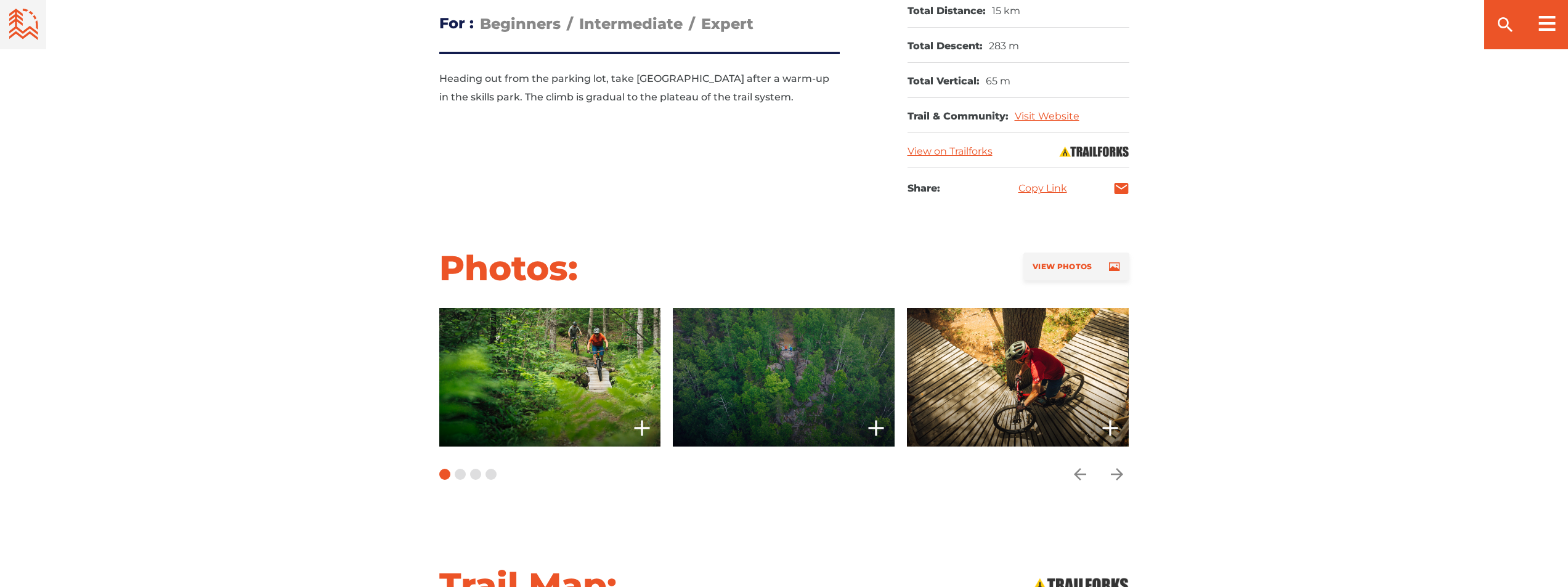
scroll to position [862, 0]
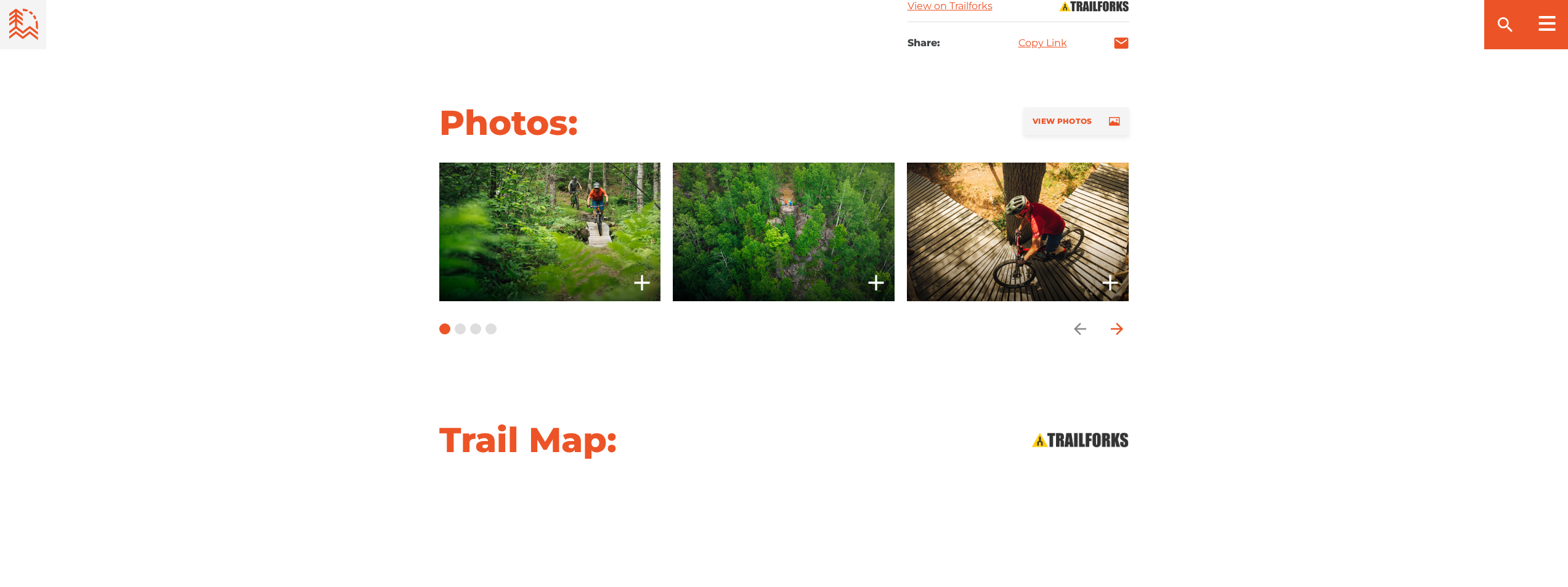
click at [1121, 328] on icon "arrow forward" at bounding box center [1116, 329] width 13 height 13
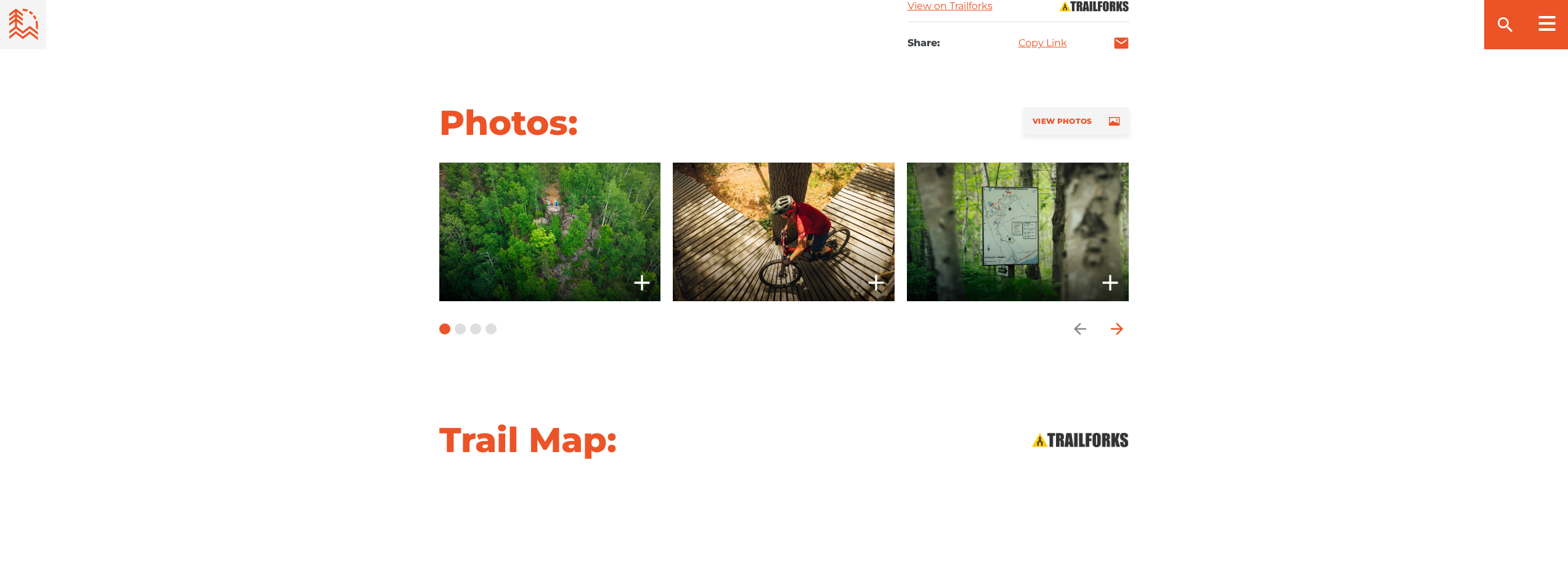
click at [1121, 328] on icon "arrow forward" at bounding box center [1116, 329] width 13 height 13
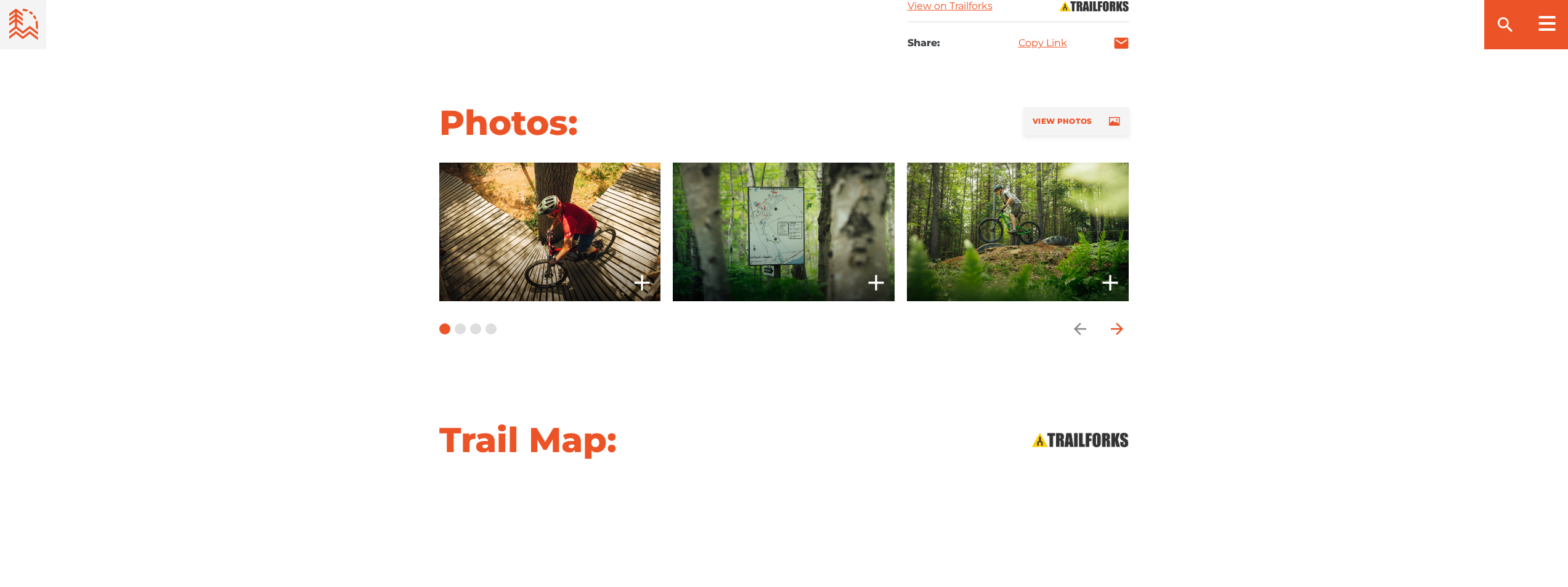
click at [1121, 328] on icon "arrow forward" at bounding box center [1116, 329] width 13 height 13
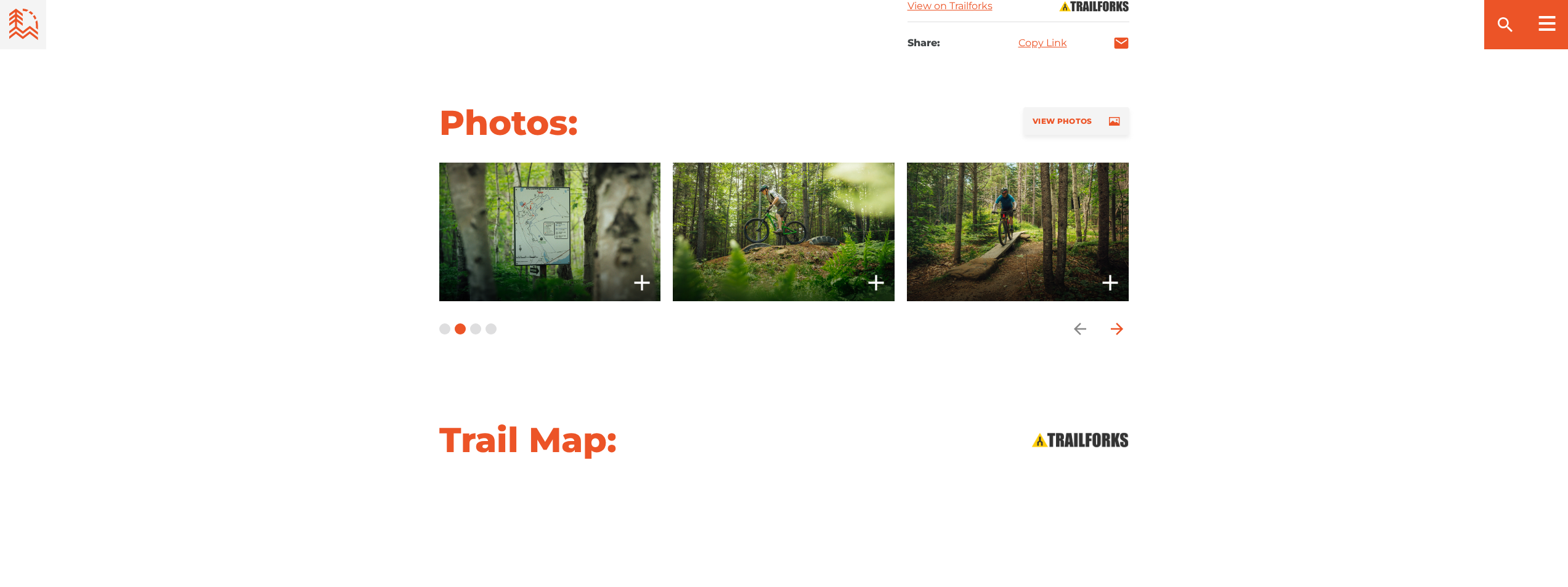
click at [1121, 328] on icon "arrow forward" at bounding box center [1116, 329] width 13 height 13
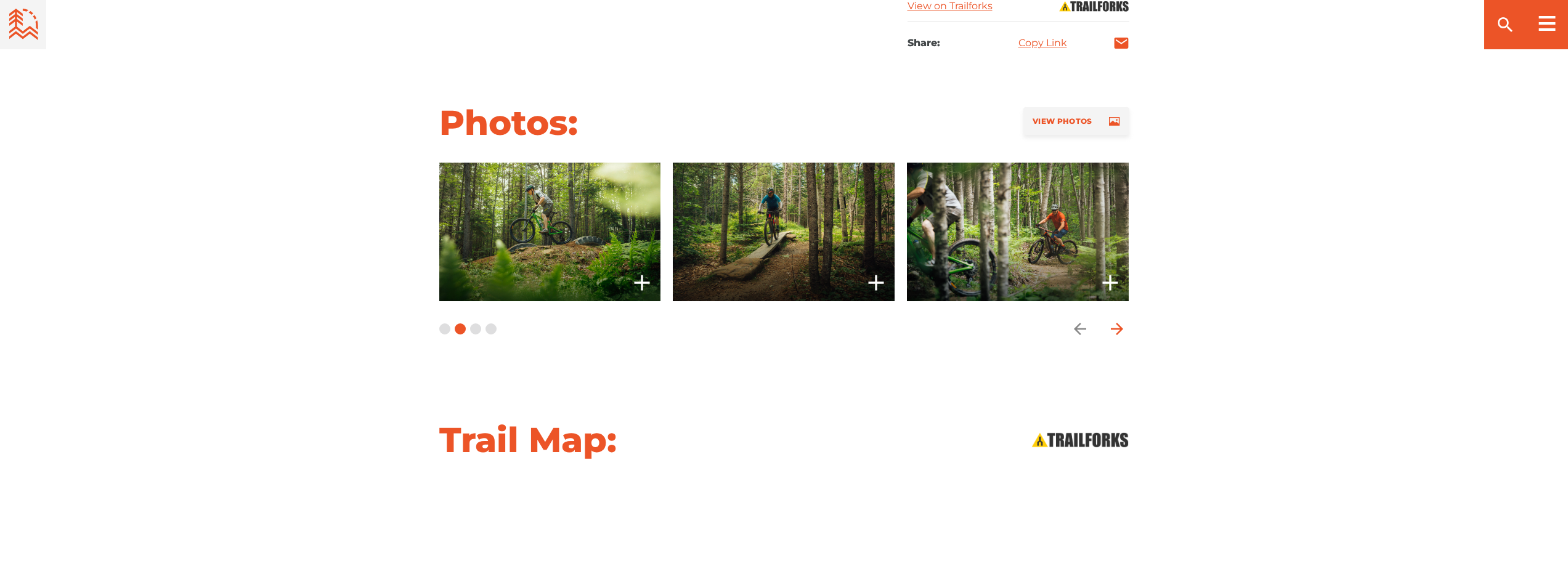
click at [1121, 328] on icon "arrow forward" at bounding box center [1116, 329] width 13 height 13
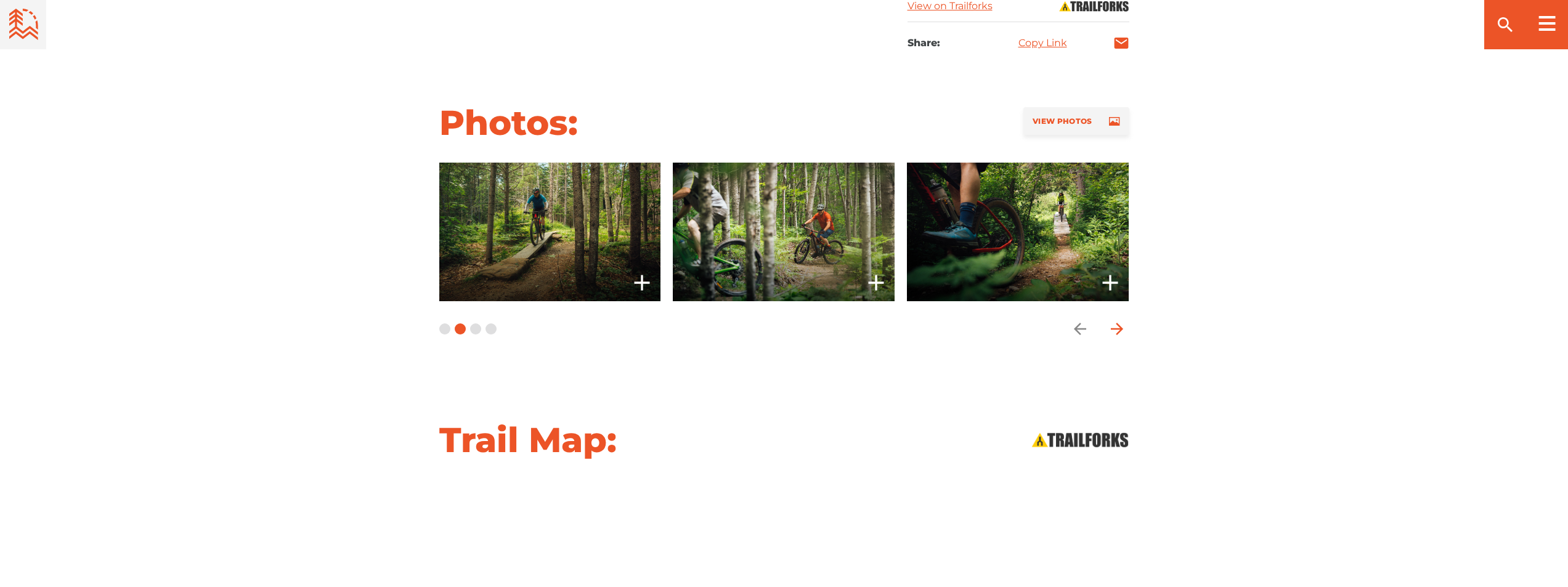
click at [1121, 328] on icon "arrow forward" at bounding box center [1116, 329] width 13 height 13
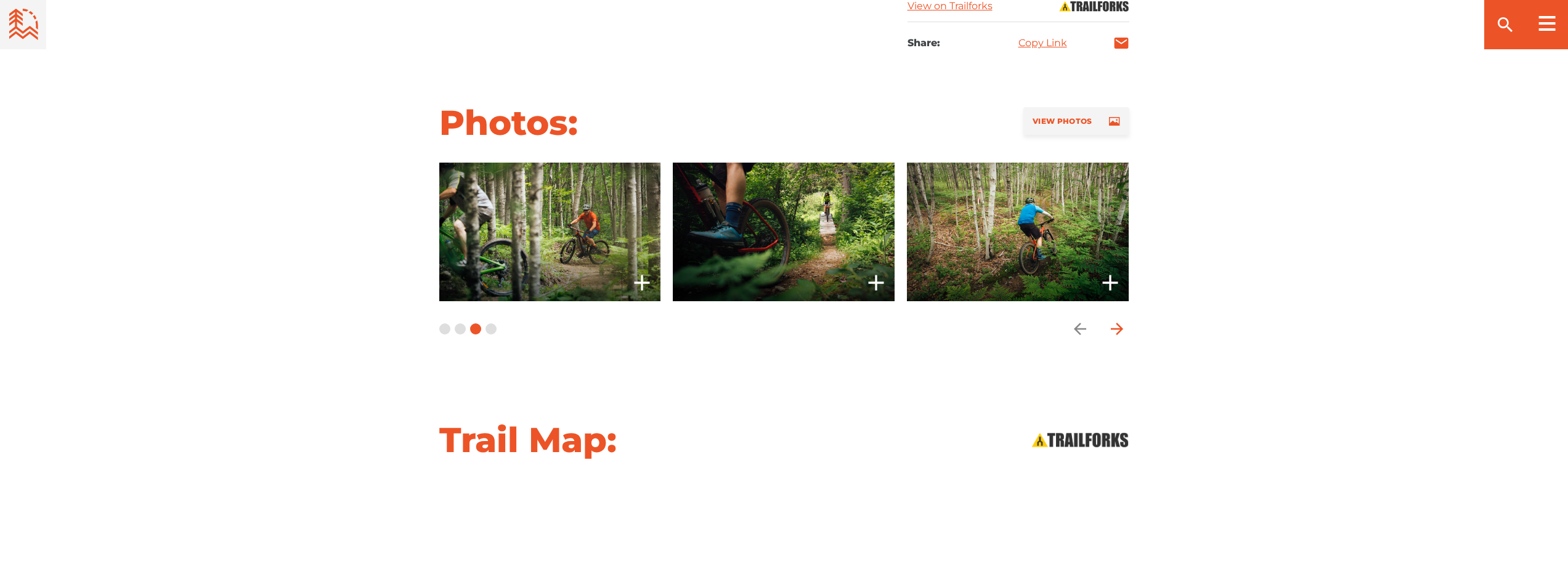
click at [1121, 327] on icon "arrow forward" at bounding box center [1116, 329] width 13 height 13
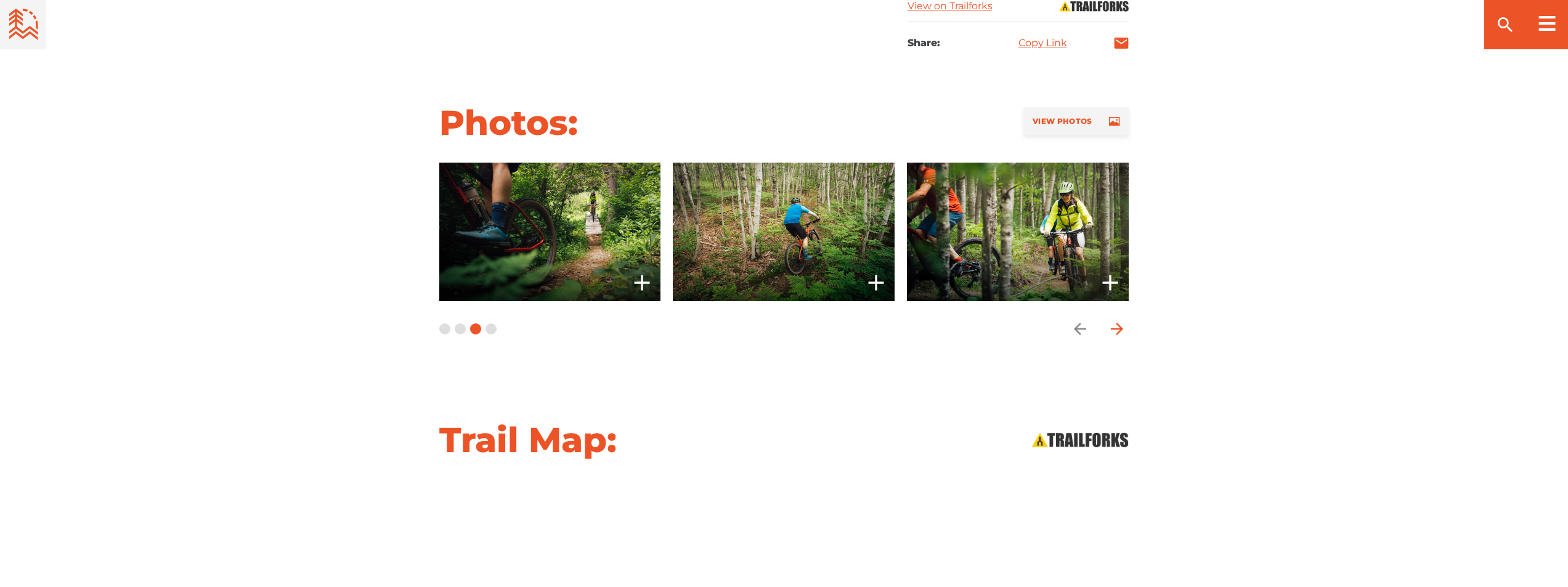
click at [1121, 327] on icon "arrow forward" at bounding box center [1116, 329] width 13 height 13
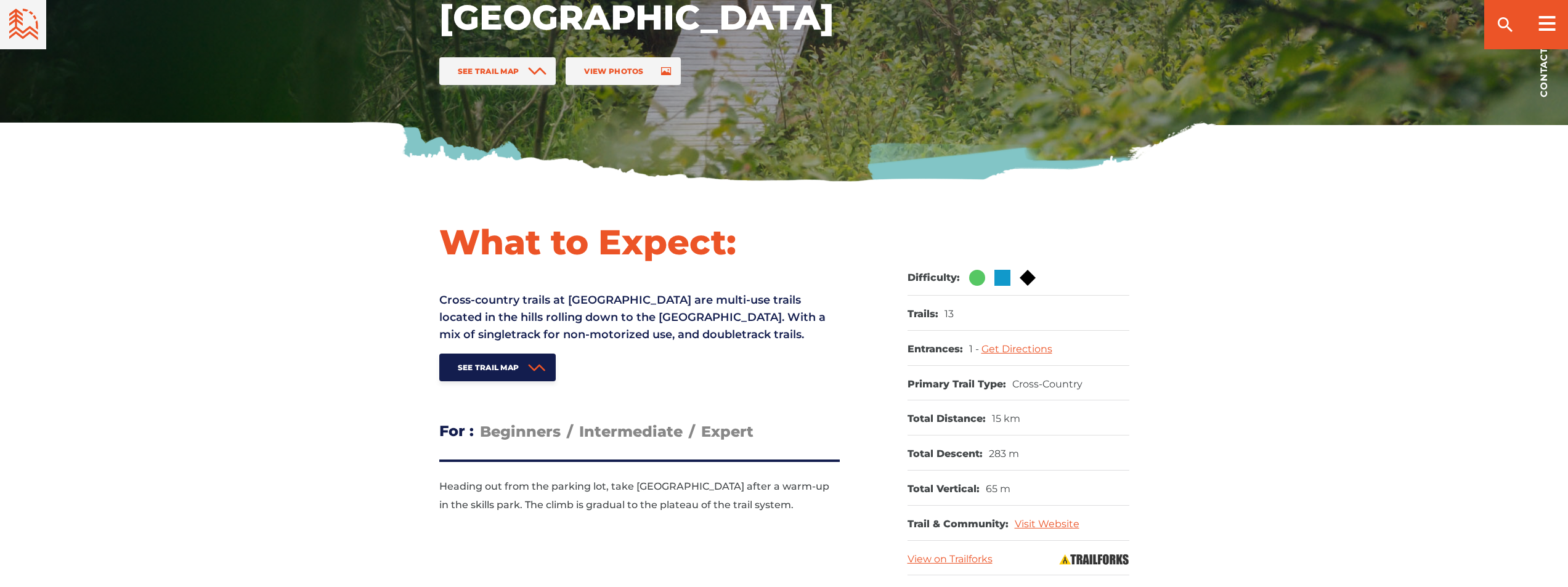
scroll to position [493, 0]
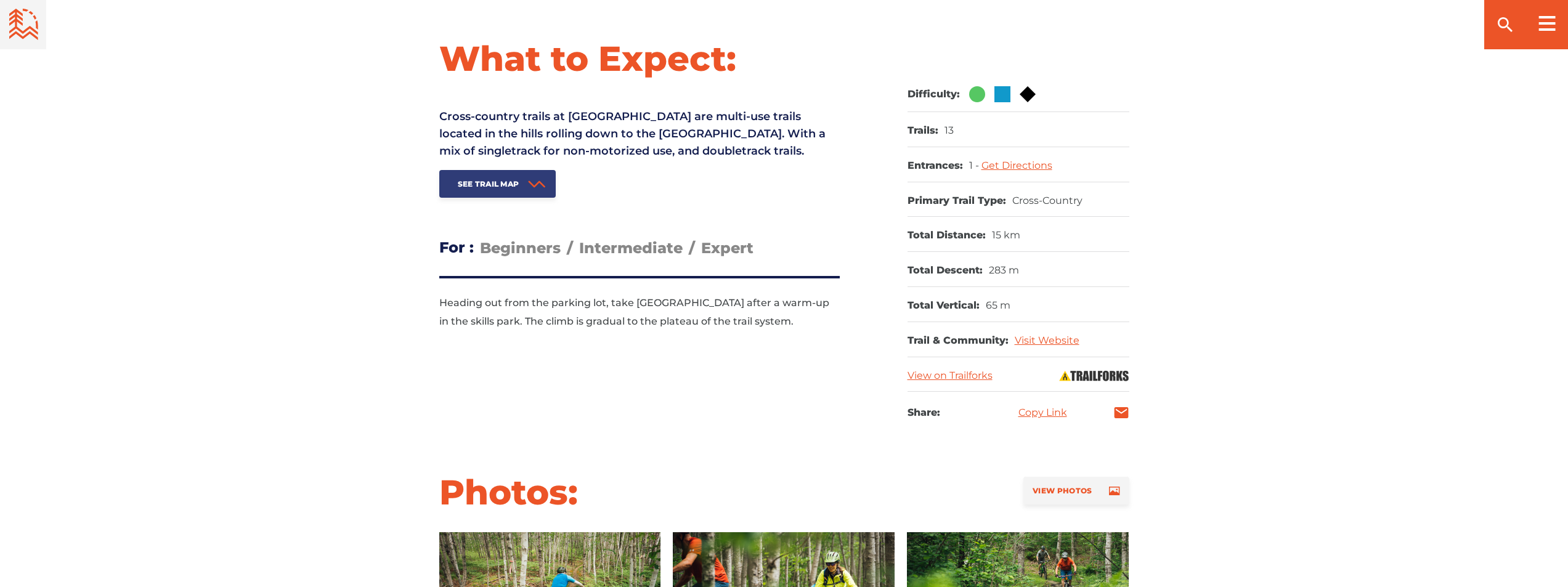
click at [512, 190] on link "See Trail Map" at bounding box center [498, 184] width 117 height 28
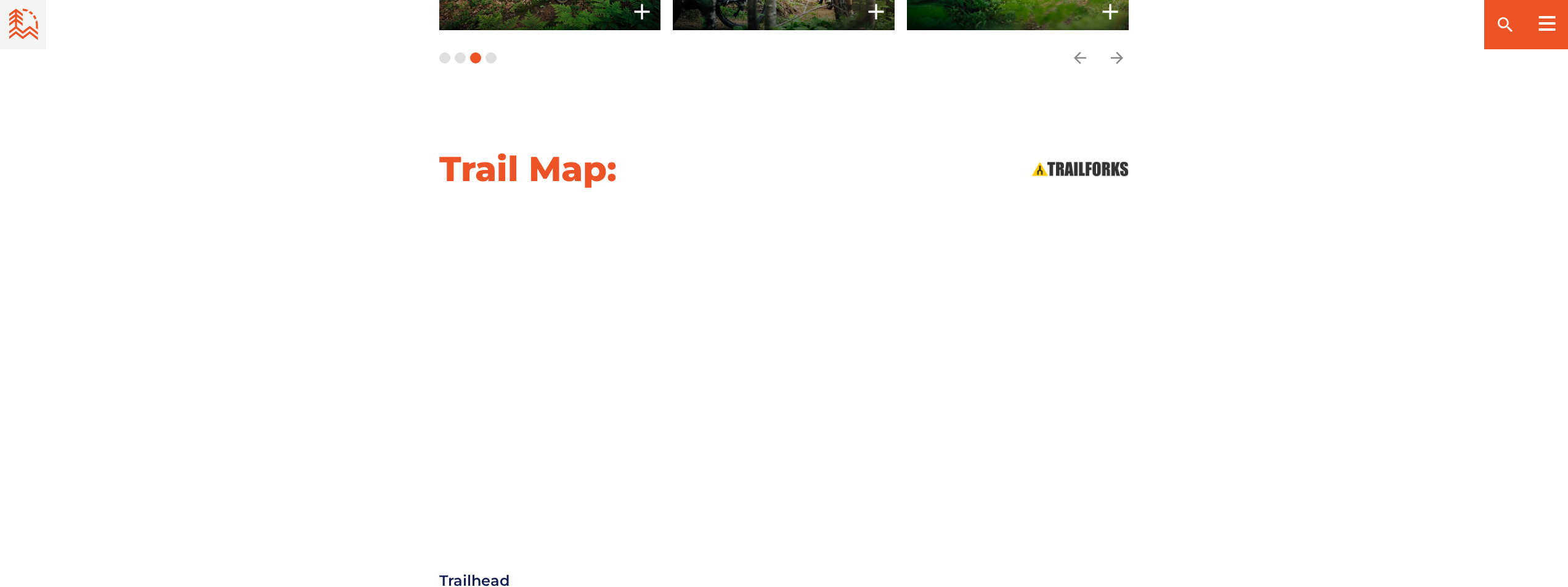
scroll to position [1343, 0]
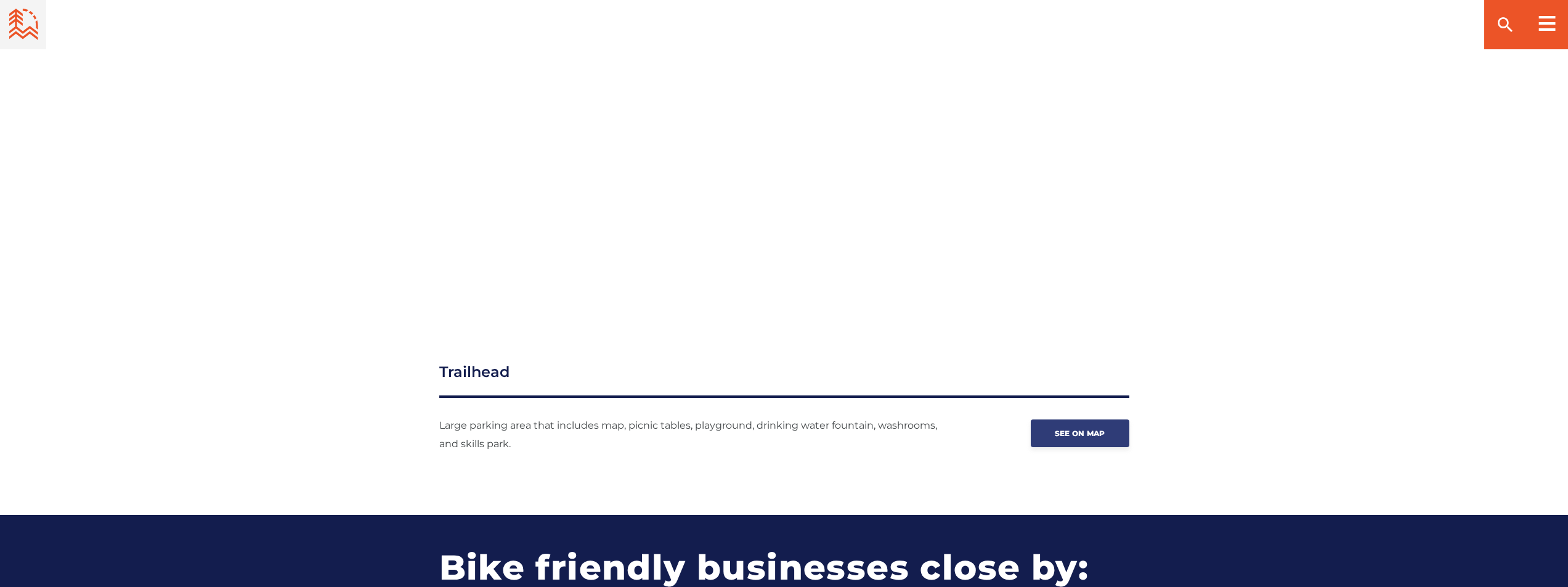
click at [1091, 439] on link "See on map" at bounding box center [1079, 434] width 98 height 28
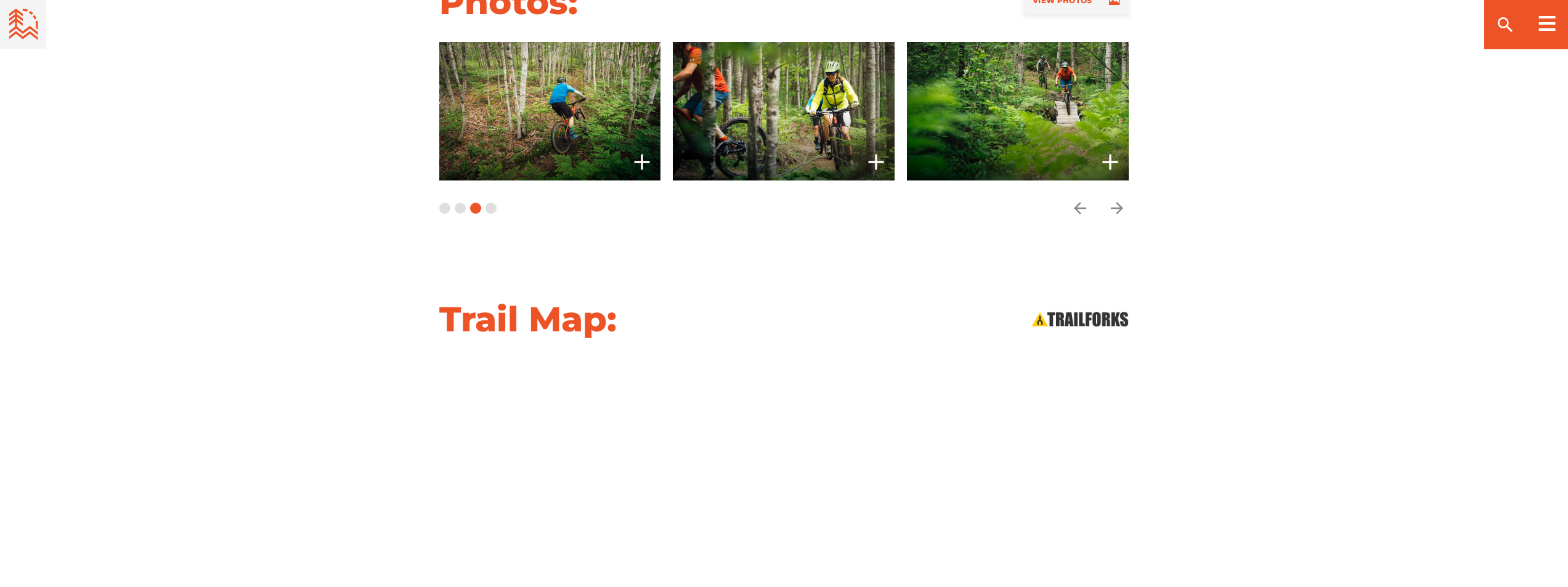
scroll to position [788, 0]
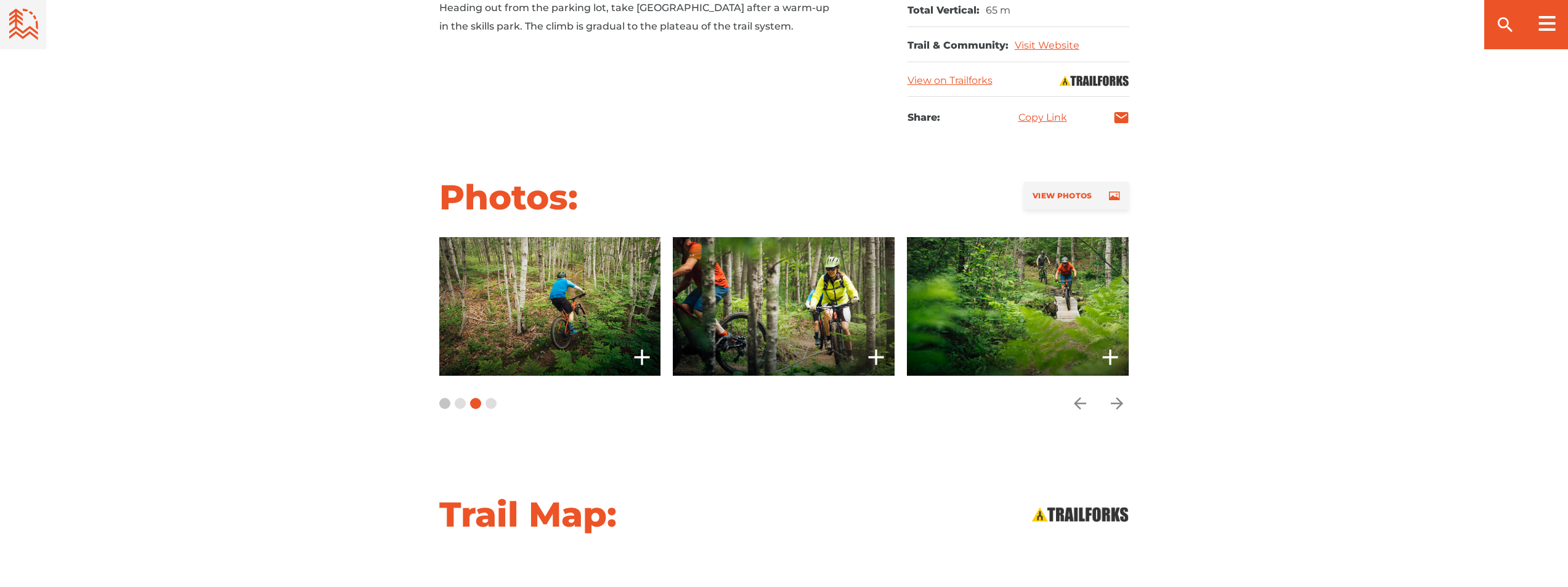
click at [448, 404] on button "Carousel Page 1" at bounding box center [445, 404] width 11 height 11
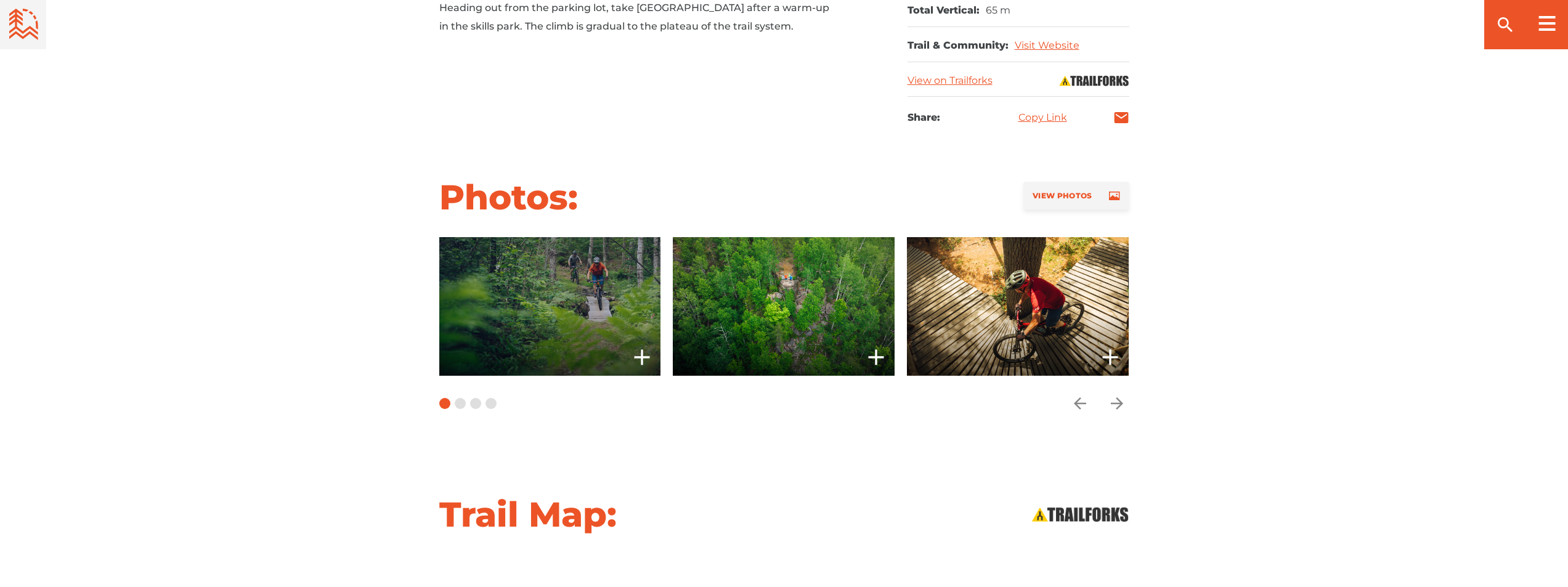
click at [530, 320] on span at bounding box center [549, 306] width 222 height 139
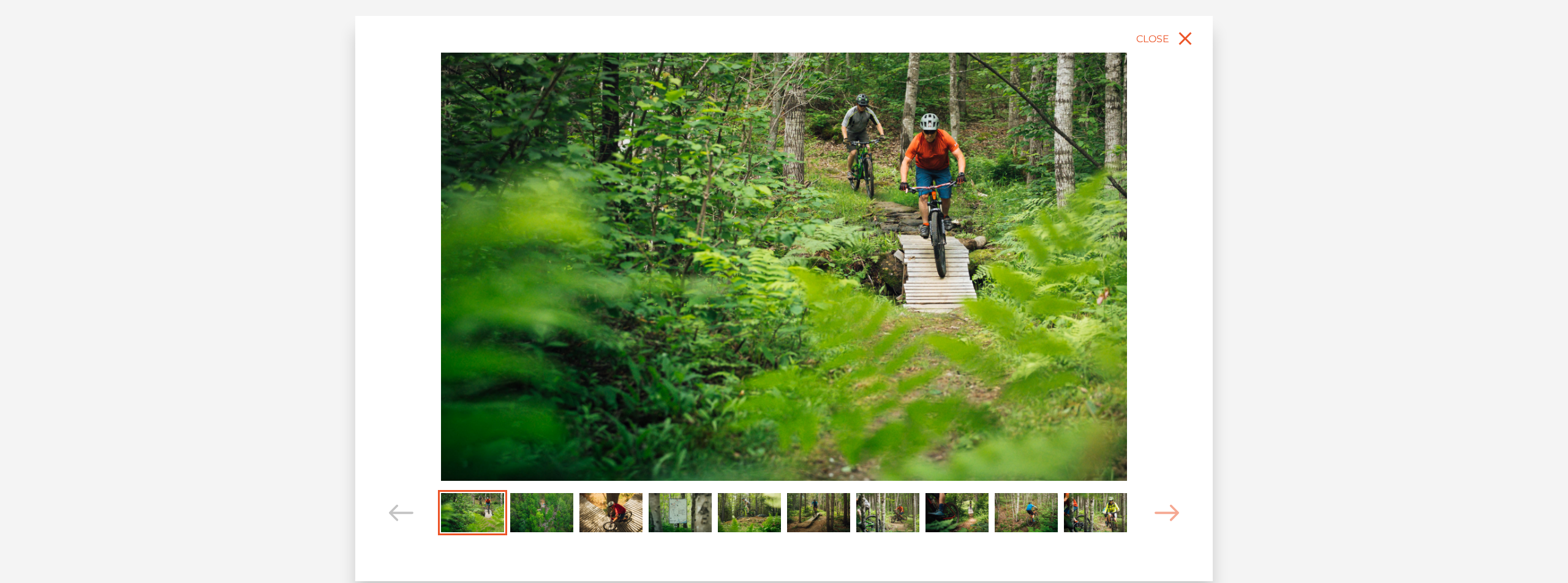
click at [546, 508] on img "Carousel Page 2" at bounding box center [541, 512] width 63 height 39
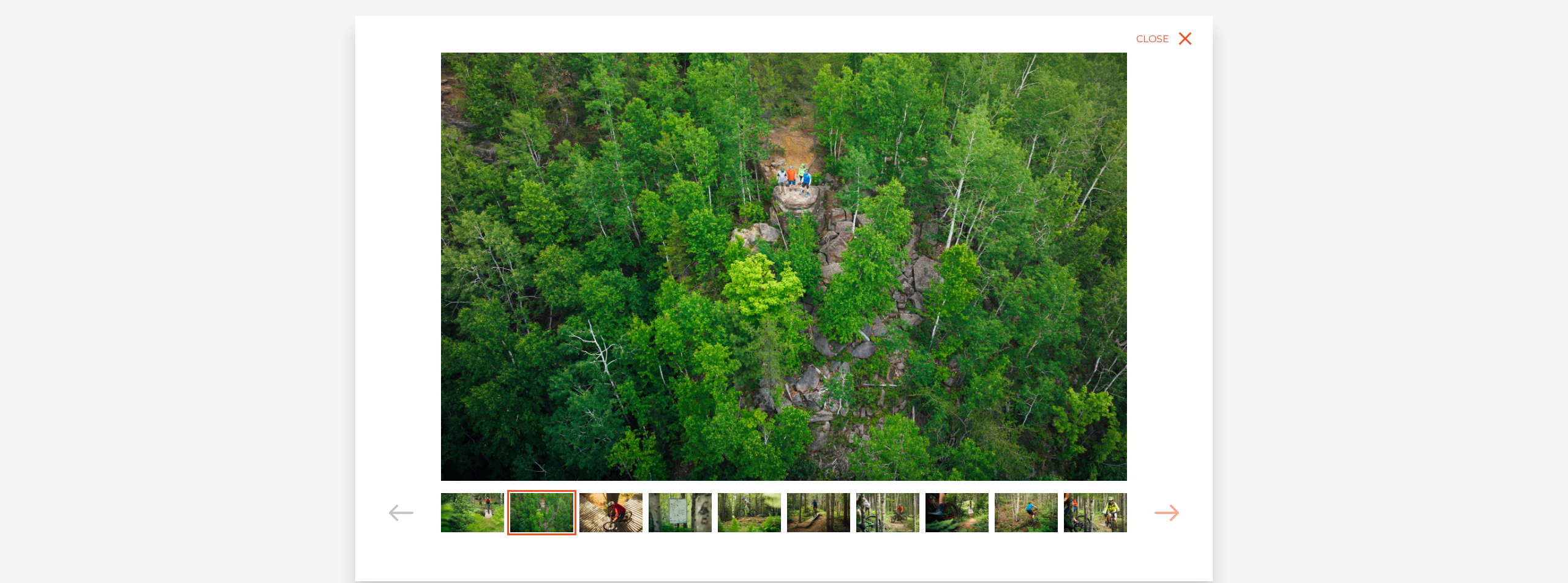
click at [614, 512] on img "Carousel Page 3" at bounding box center [610, 512] width 63 height 39
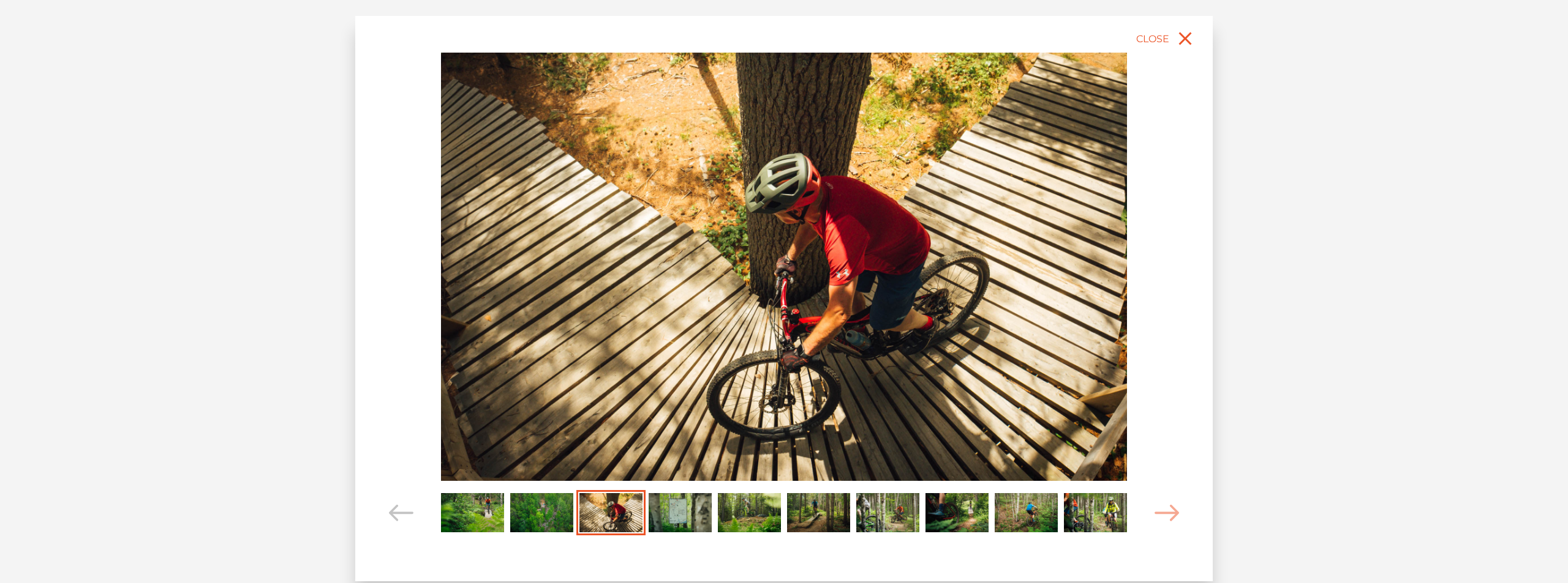
click at [676, 519] on img "Carousel Page 4" at bounding box center [680, 512] width 63 height 39
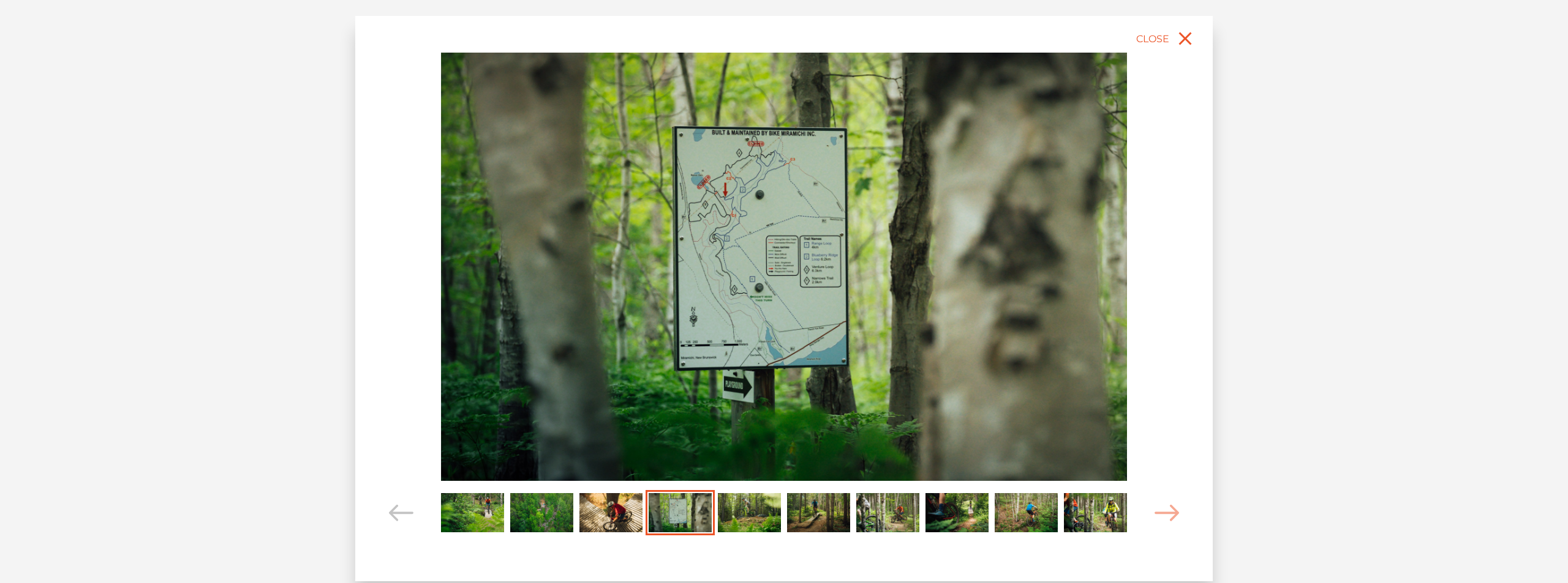
click at [741, 516] on img "Carousel Page 5" at bounding box center [749, 512] width 63 height 39
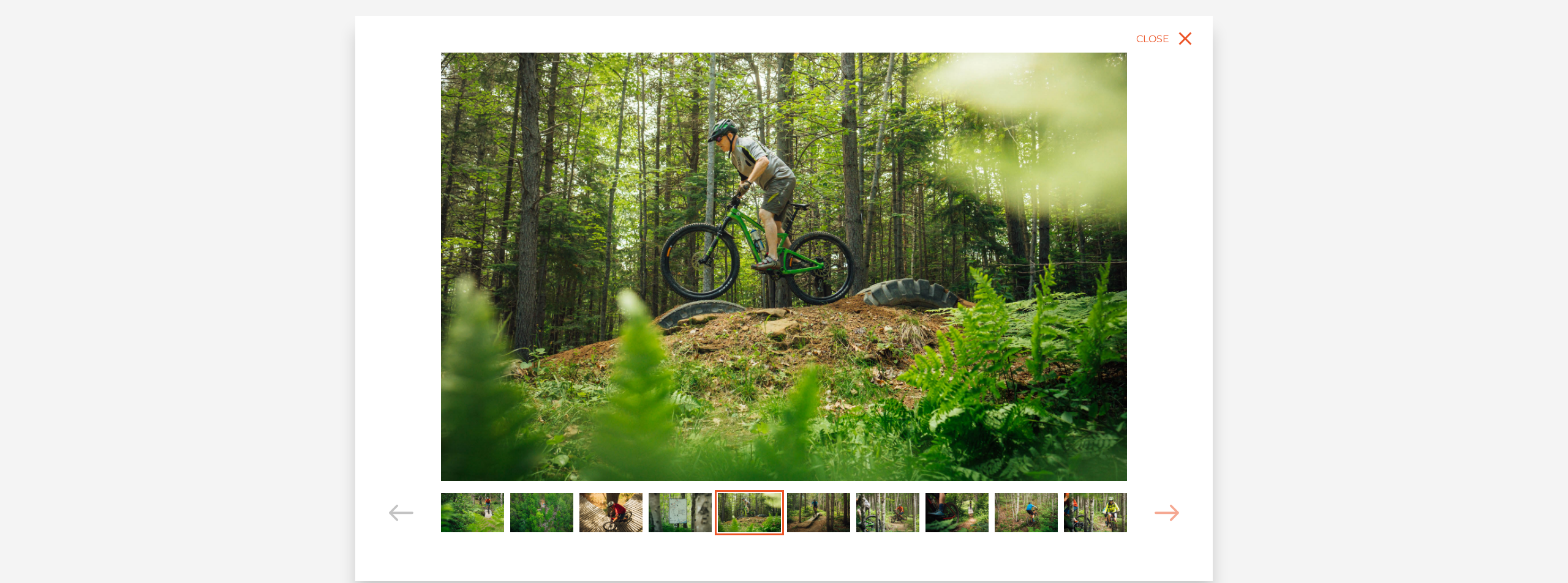
click at [802, 517] on img "Carousel Page 6" at bounding box center [818, 512] width 63 height 39
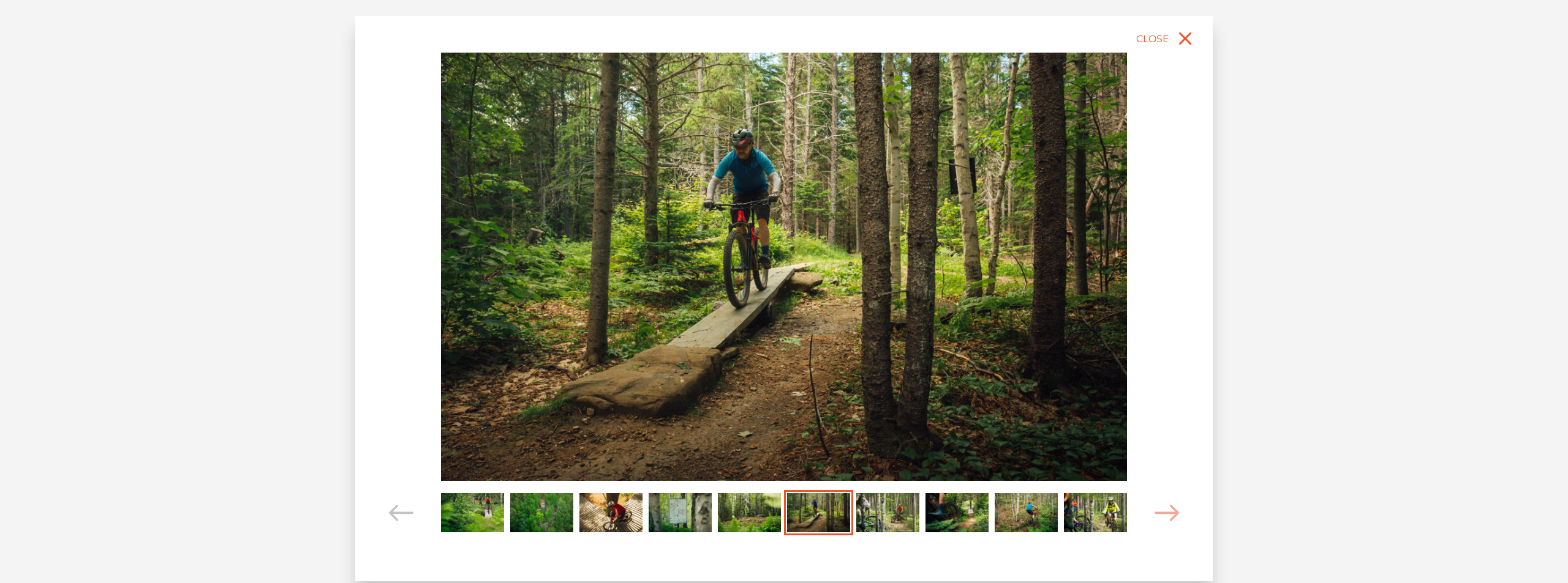
click at [883, 523] on img "Carousel Page 7" at bounding box center [888, 512] width 63 height 39
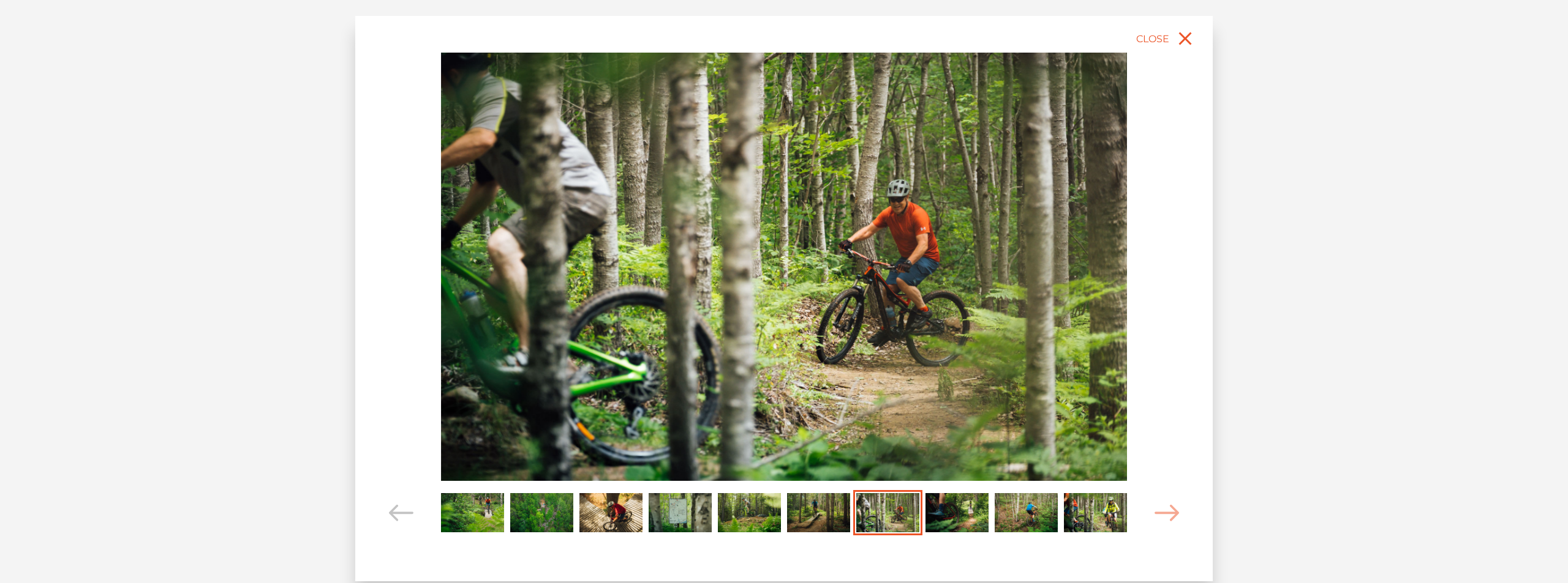
click at [958, 519] on img "Carousel Page 8" at bounding box center [957, 512] width 63 height 39
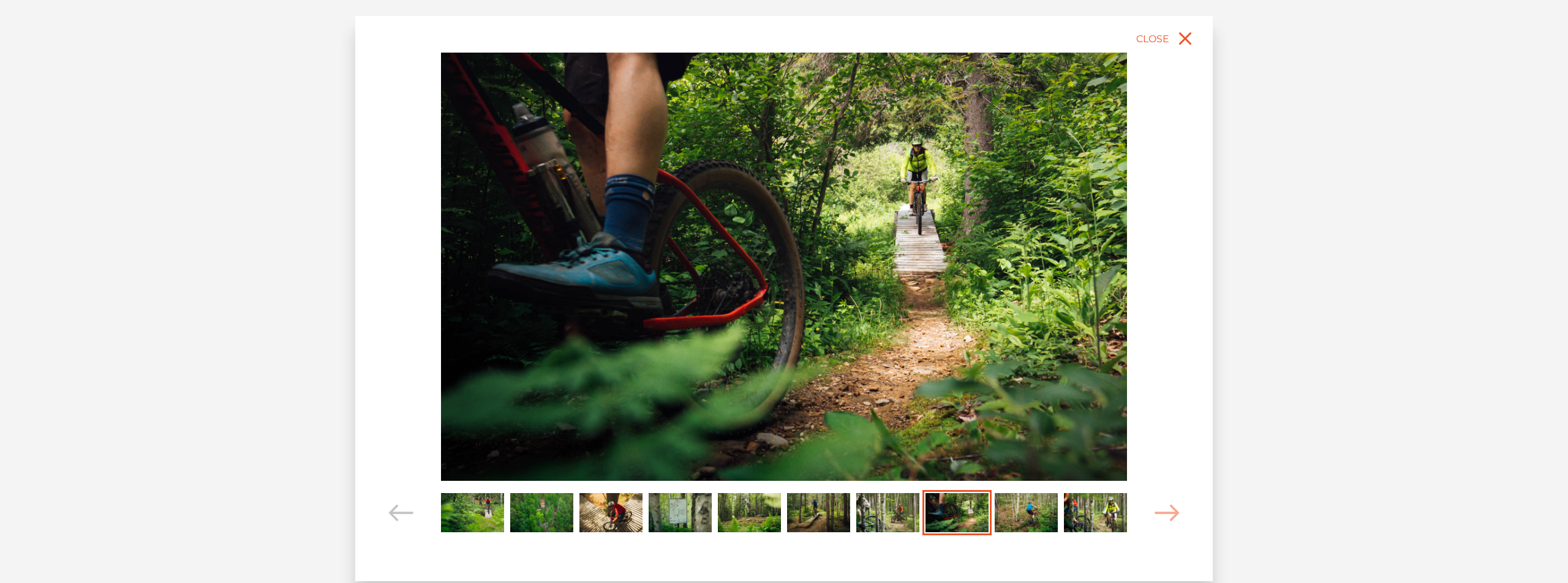
click at [1014, 514] on img "Carousel Page 9" at bounding box center [1025, 512] width 63 height 39
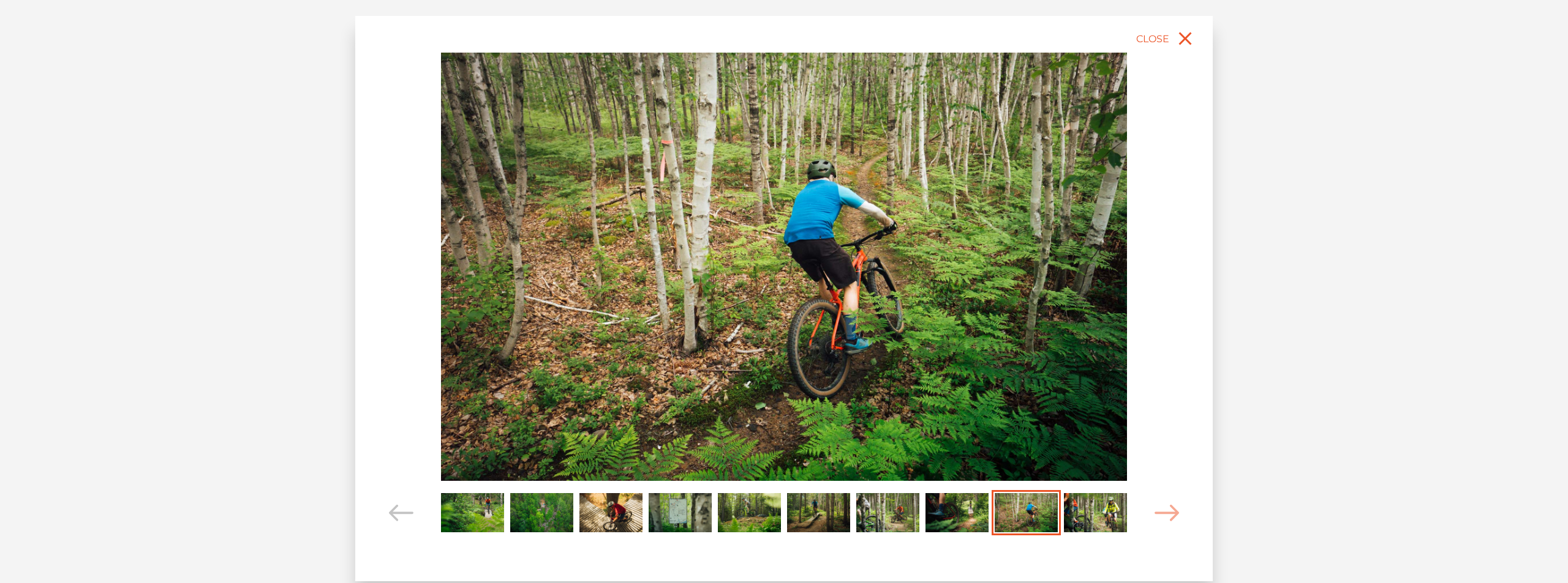
click at [1078, 511] on img "Carousel Page 10" at bounding box center [1095, 512] width 63 height 39
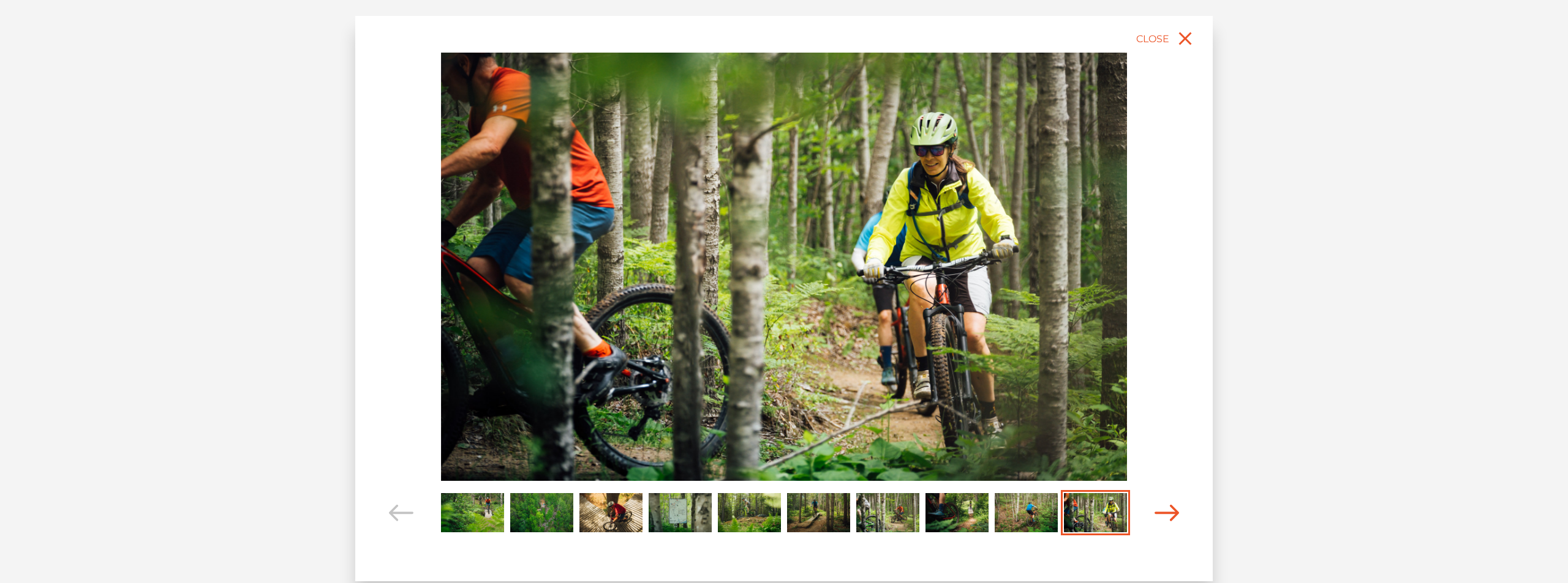
click at [1164, 516] on icon "Carousel Navigation" at bounding box center [1166, 513] width 24 height 17
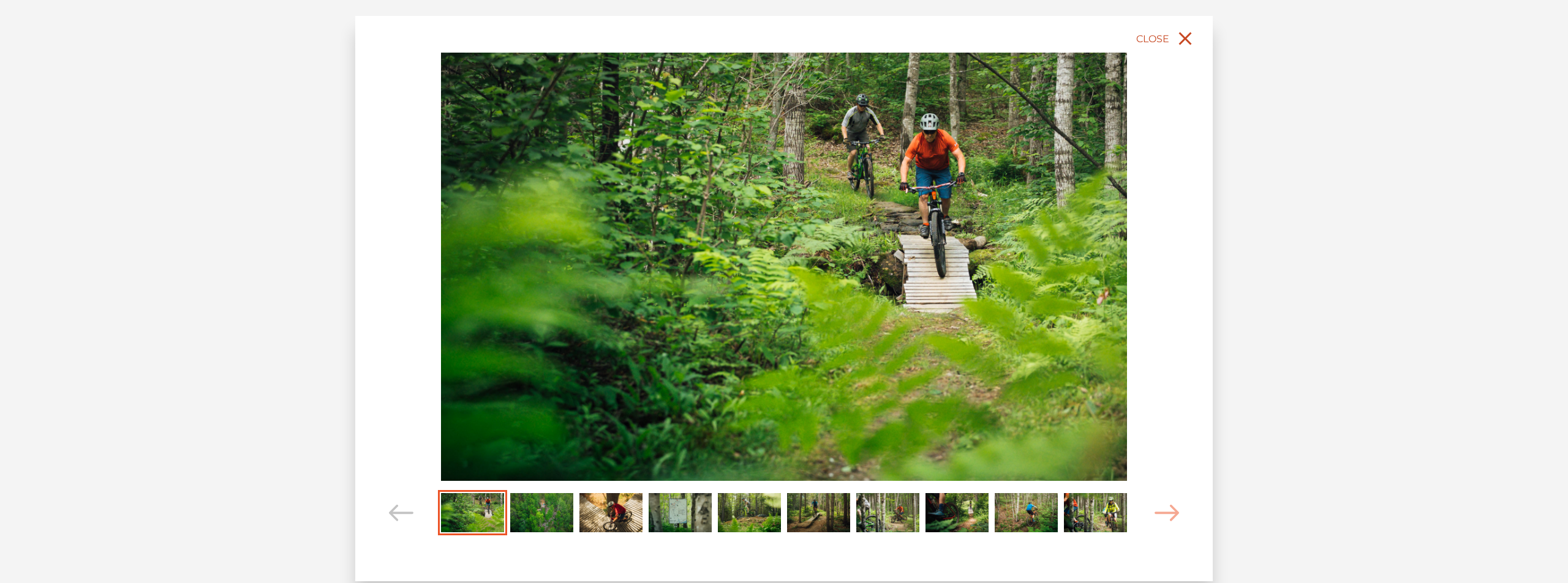
click at [1170, 35] on button "Close" at bounding box center [1166, 38] width 65 height 27
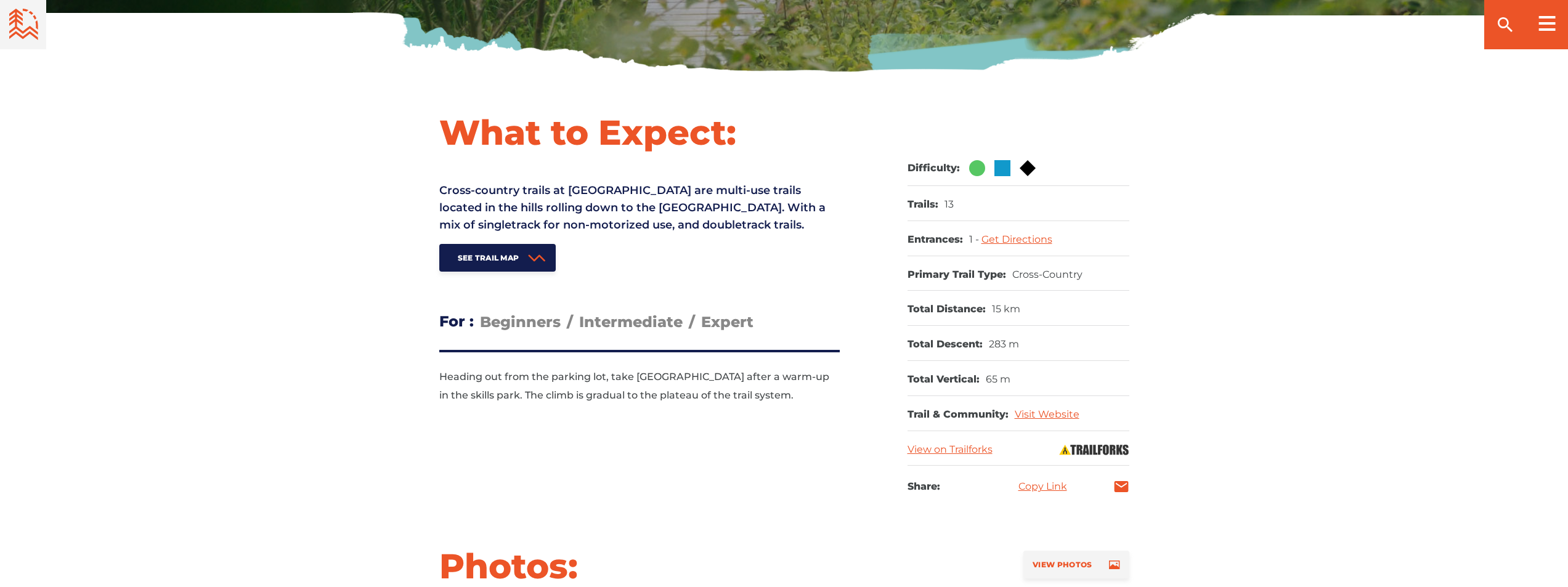
scroll to position [418, 0]
click at [1053, 413] on link "Visit Website" at bounding box center [1047, 415] width 65 height 12
